Goal: Task Accomplishment & Management: Use online tool/utility

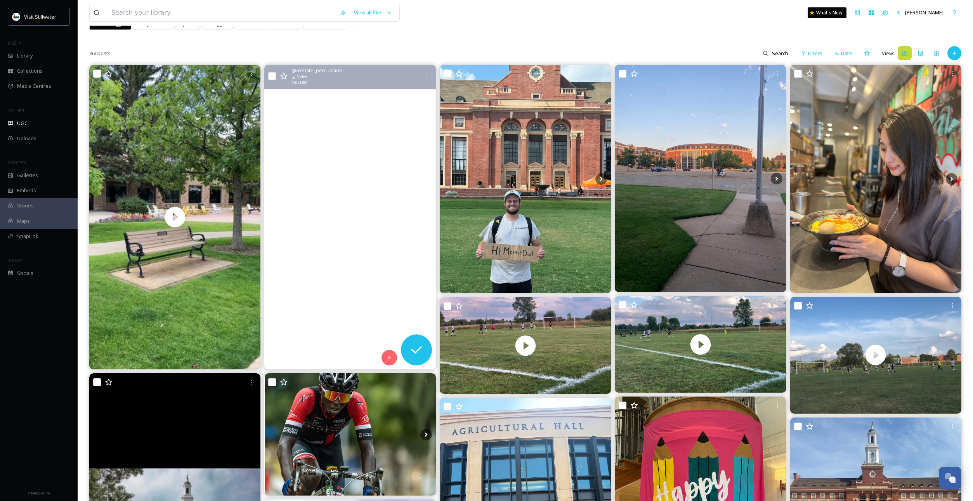
scroll to position [61, 0]
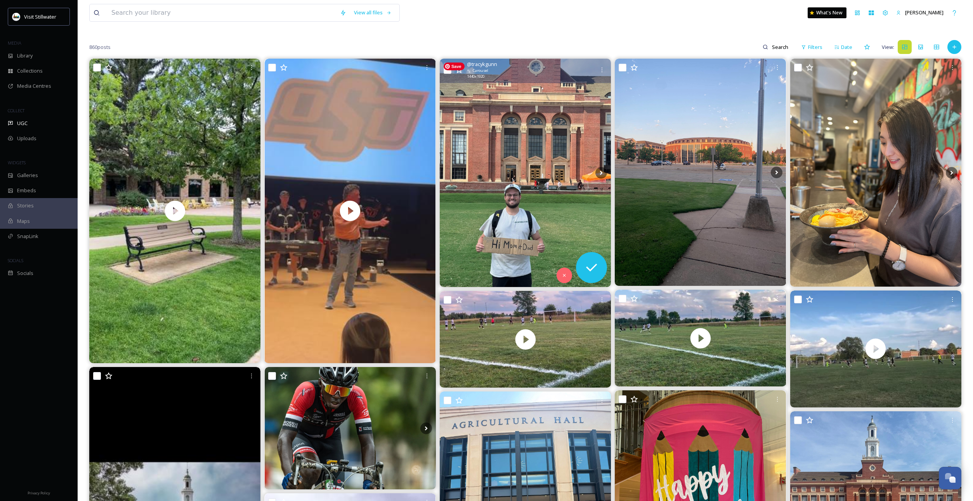
click at [512, 134] on img at bounding box center [525, 173] width 171 height 228
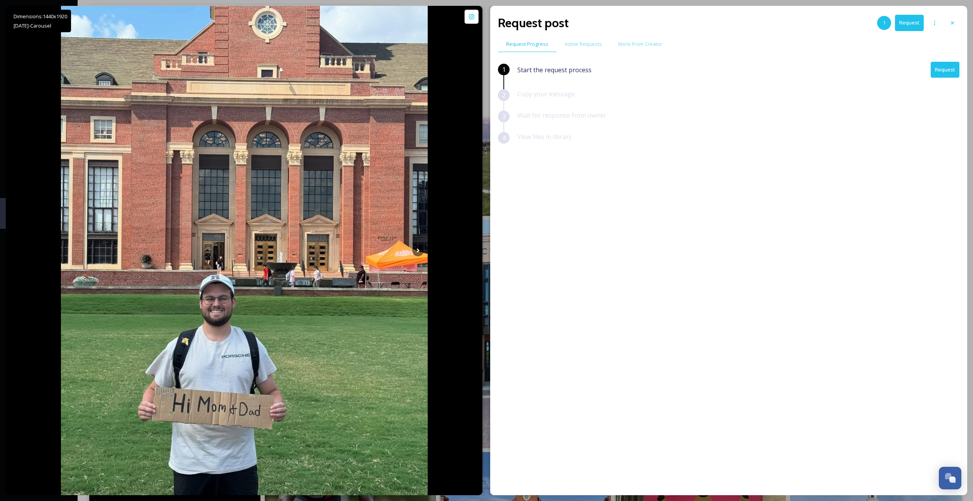
click at [939, 66] on button "Request" at bounding box center [944, 70] width 29 height 16
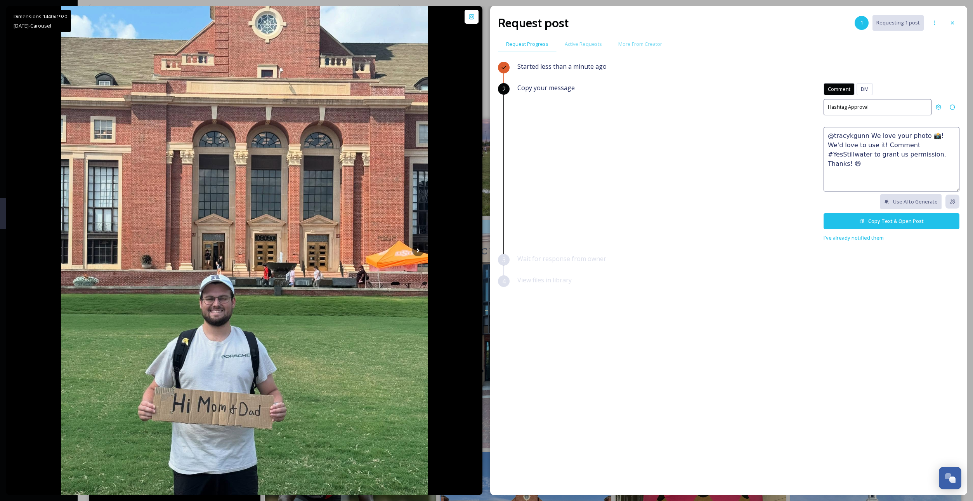
drag, startPoint x: 933, startPoint y: 153, endPoint x: 816, endPoint y: 128, distance: 120.2
click at [816, 128] on div "Copy your message Comment DM Comment DM Hashtag Approval @tracykgunn We love yo…" at bounding box center [738, 162] width 442 height 159
click at [903, 167] on textarea "@tracykgunn We love your photo 📸! We'd love to use it! Comment #YesStillwater t…" at bounding box center [891, 159] width 136 height 64
drag, startPoint x: 938, startPoint y: 156, endPoint x: 801, endPoint y: 129, distance: 139.3
click at [801, 129] on div "Copy your message Comment DM Comment DM Hashtag Approval @tracykgunn We love yo…" at bounding box center [738, 162] width 442 height 159
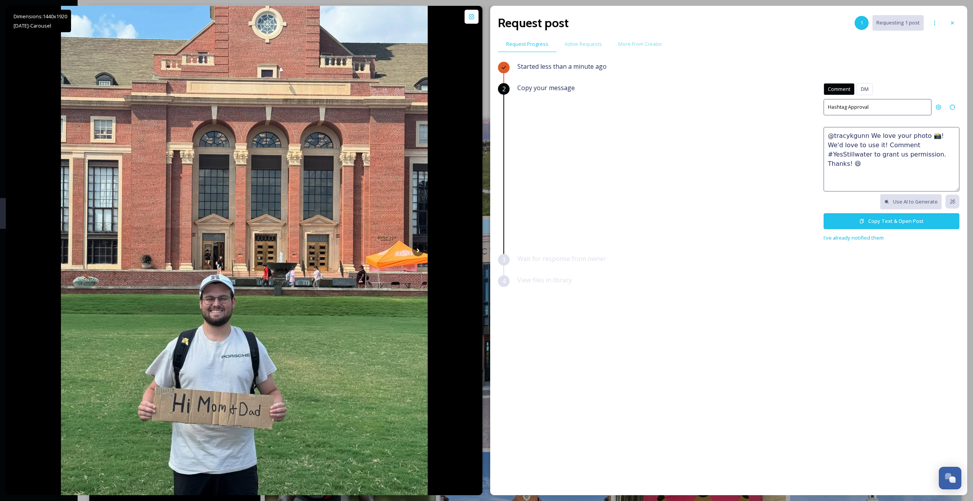
click at [837, 166] on textarea "@tracykgunn We love your photo 📸! We'd love to use it! Comment #YesStillwater t…" at bounding box center [891, 159] width 136 height 64
click at [865, 221] on button "Copy Text & Open Post" at bounding box center [891, 221] width 136 height 16
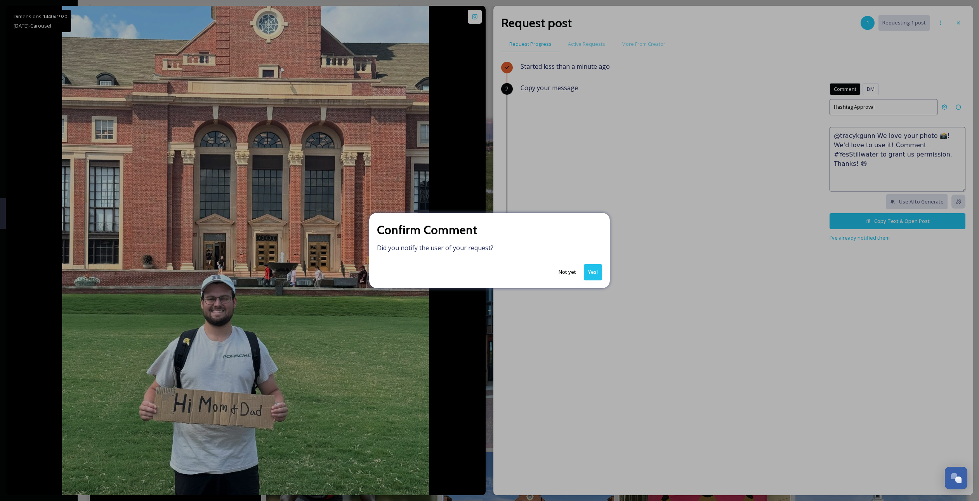
click at [587, 268] on button "Yes!" at bounding box center [593, 272] width 18 height 16
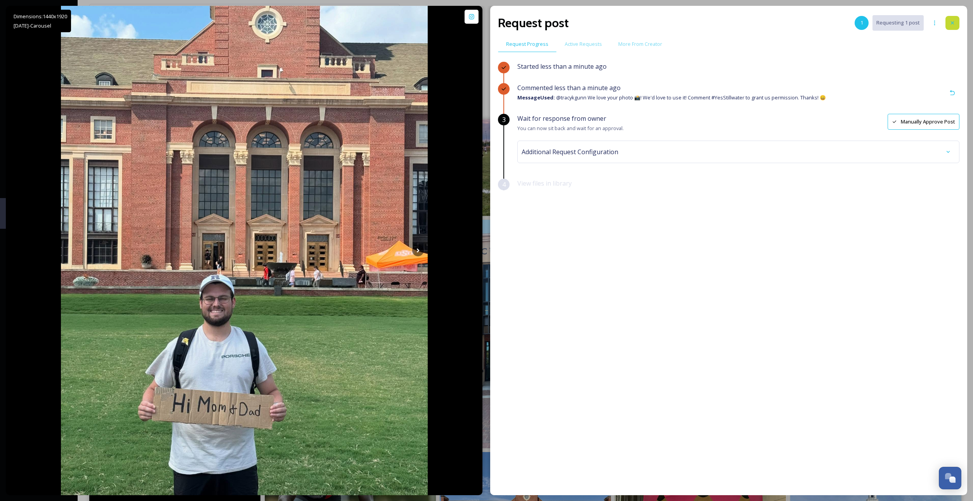
click at [946, 25] on div at bounding box center [952, 23] width 14 height 14
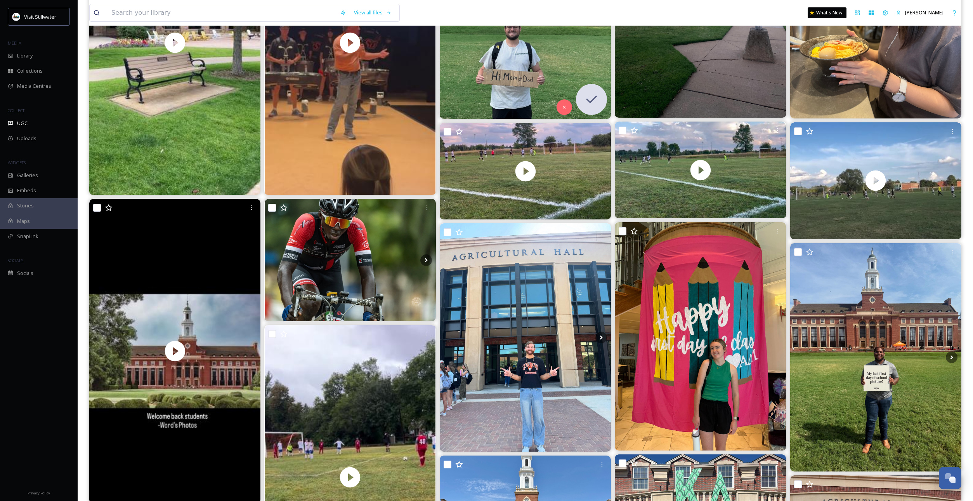
scroll to position [234, 0]
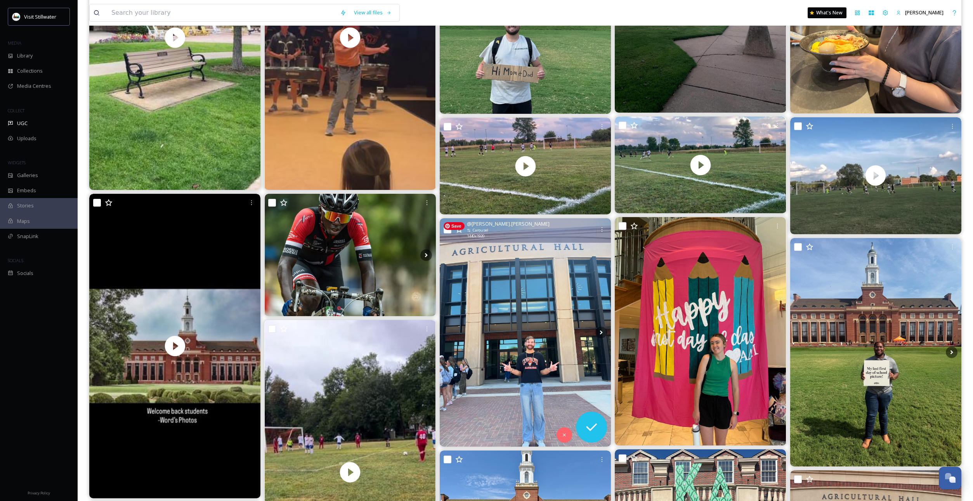
click at [503, 322] on img at bounding box center [525, 332] width 171 height 228
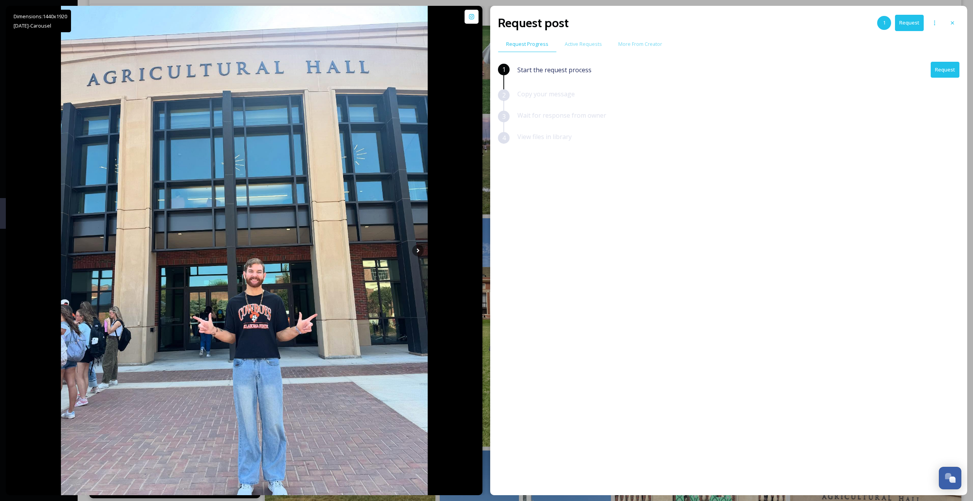
click at [904, 31] on div "Request post 1 Request" at bounding box center [728, 23] width 461 height 19
click at [901, 21] on button "Request" at bounding box center [909, 23] width 29 height 16
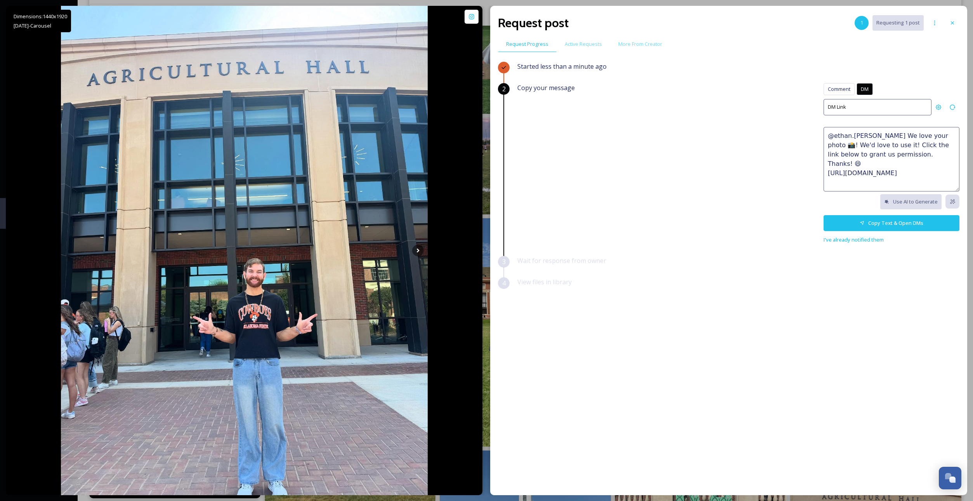
drag, startPoint x: 956, startPoint y: 165, endPoint x: 811, endPoint y: 128, distance: 149.3
click at [811, 128] on div "Copy your message Comment DM Comment DM DM Link @[PERSON_NAME].[PERSON_NAME] We…" at bounding box center [738, 163] width 442 height 161
